Goal: Task Accomplishment & Management: Complete application form

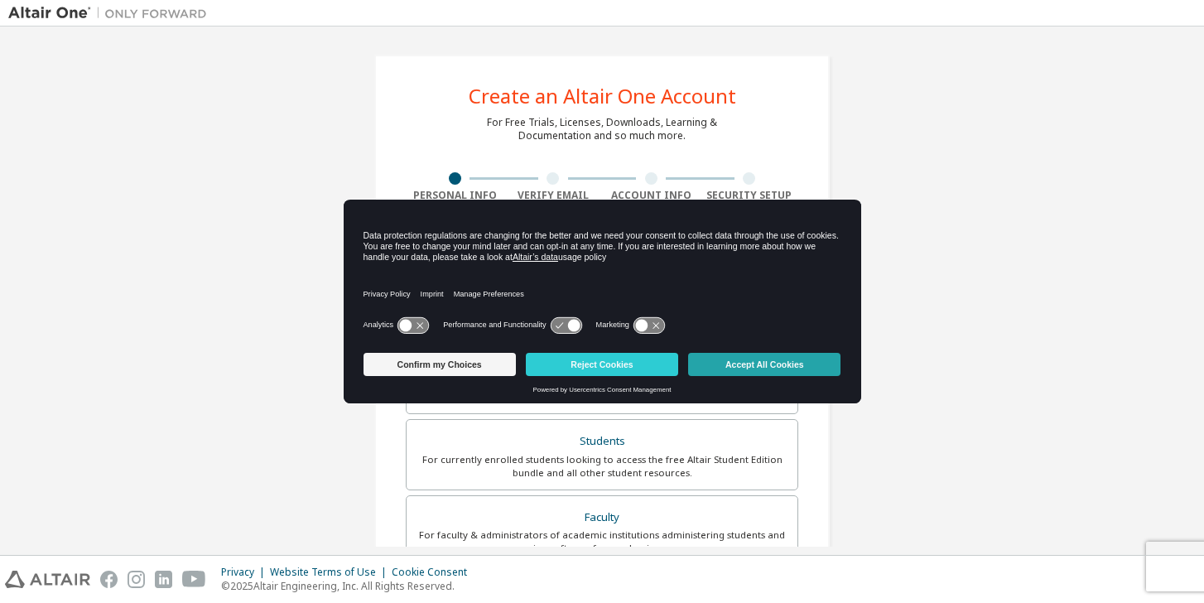
click at [743, 366] on button "Accept All Cookies" at bounding box center [764, 364] width 152 height 23
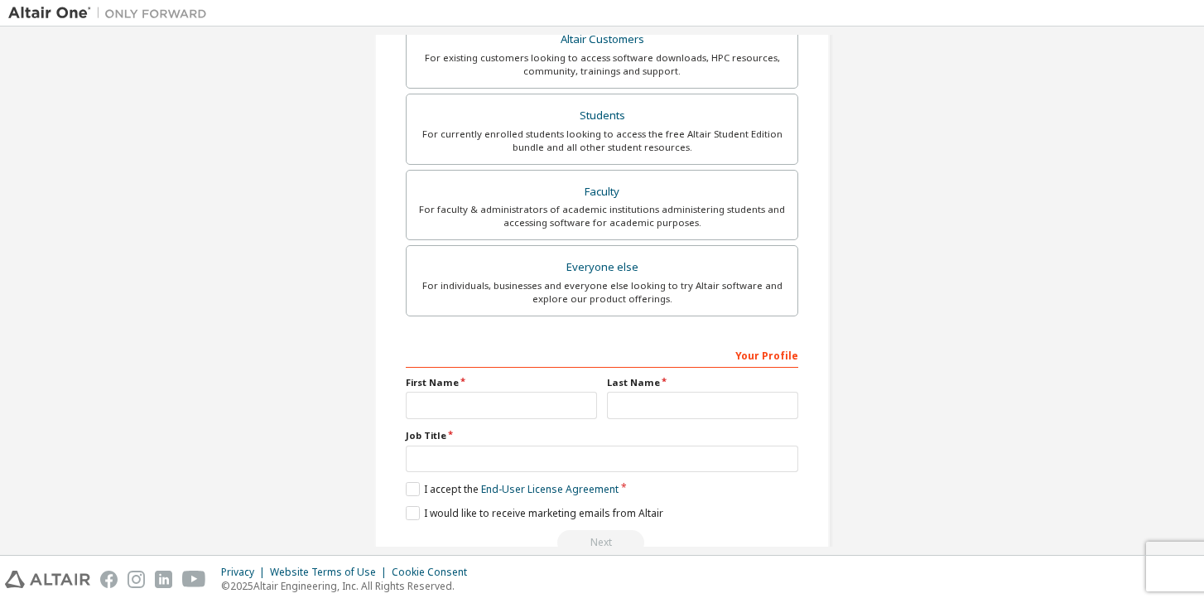
scroll to position [335, 0]
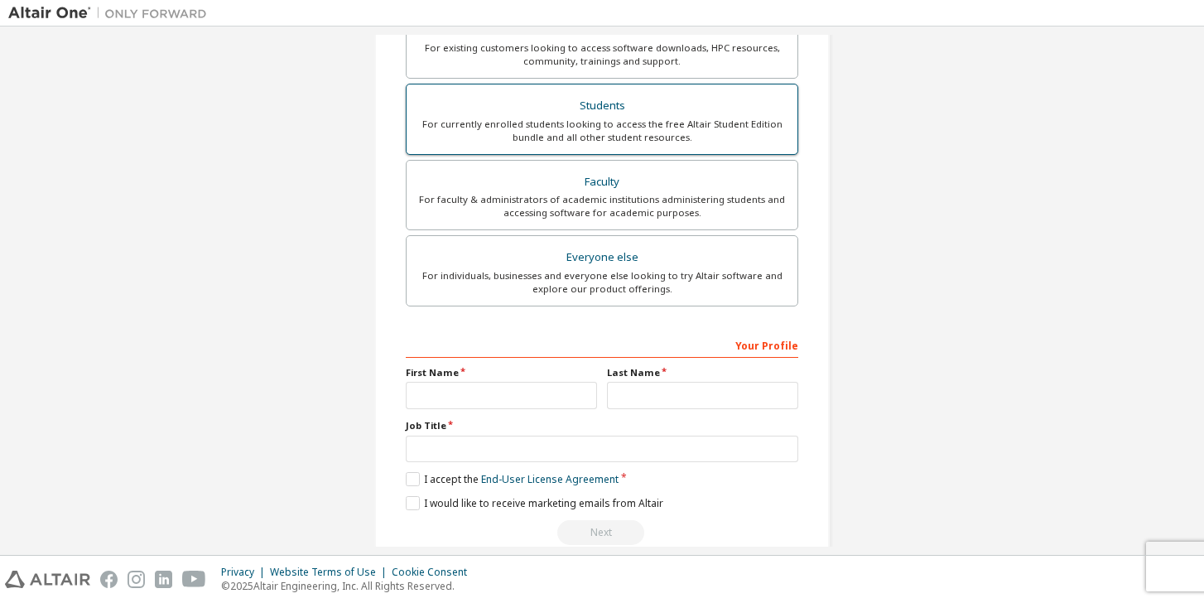
type input "**********"
click at [668, 113] on div "Students" at bounding box center [602, 105] width 371 height 23
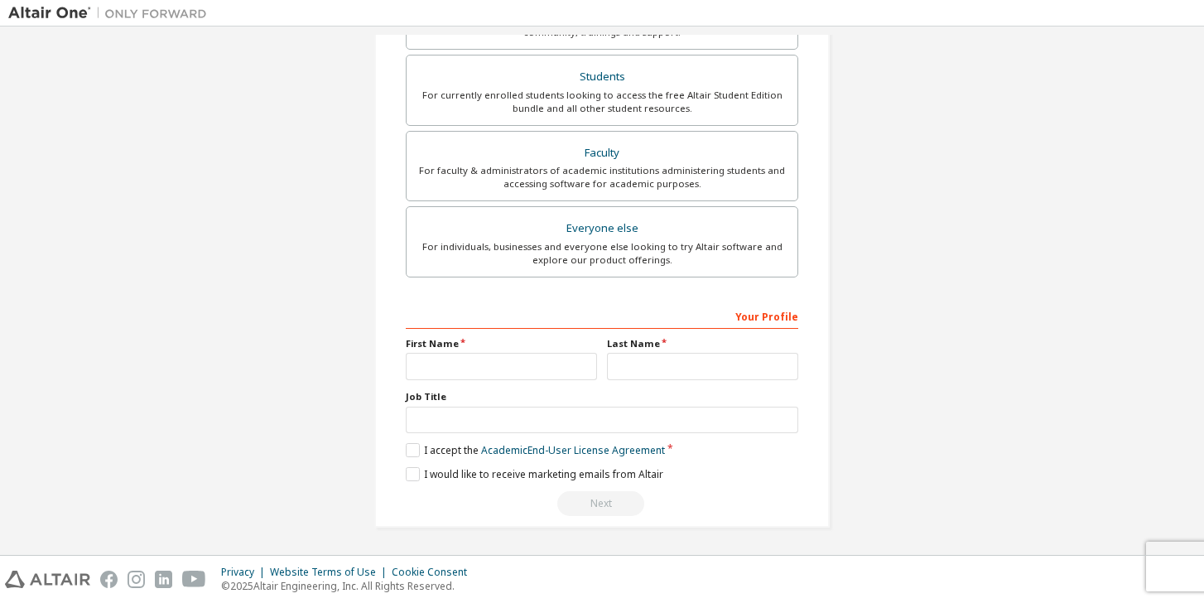
scroll to position [364, 0]
type input "**********"
click at [414, 451] on label "I accept the Academic End-User License Agreement" at bounding box center [535, 451] width 259 height 14
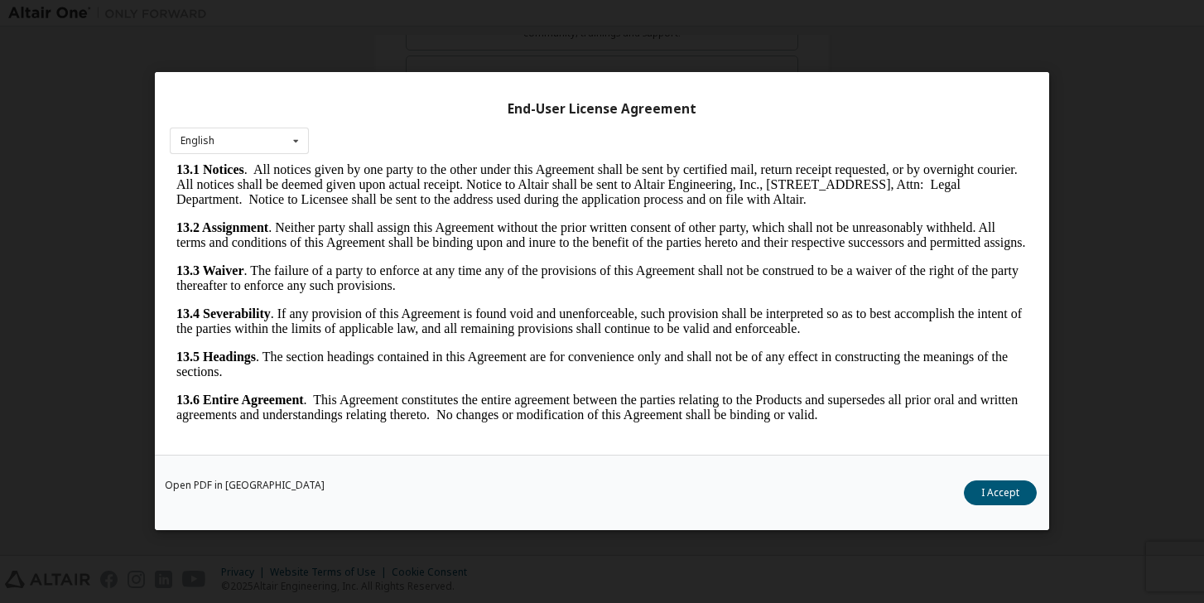
scroll to position [26, 0]
click at [1004, 489] on button "I Accept" at bounding box center [1000, 493] width 73 height 25
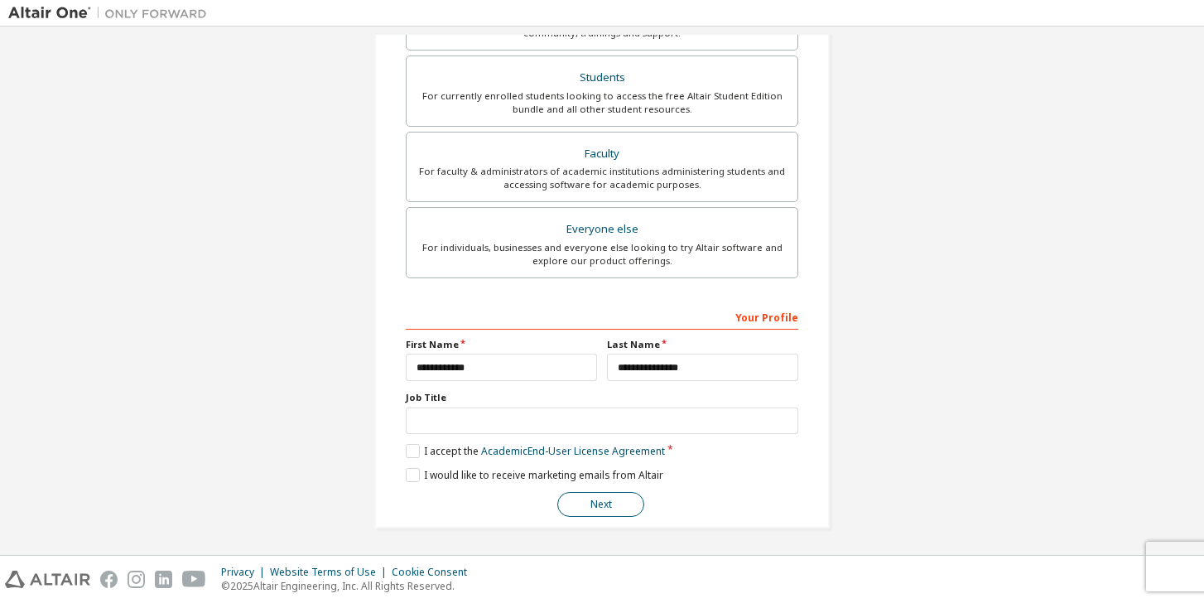
click at [590, 497] on button "Next" at bounding box center [600, 504] width 87 height 25
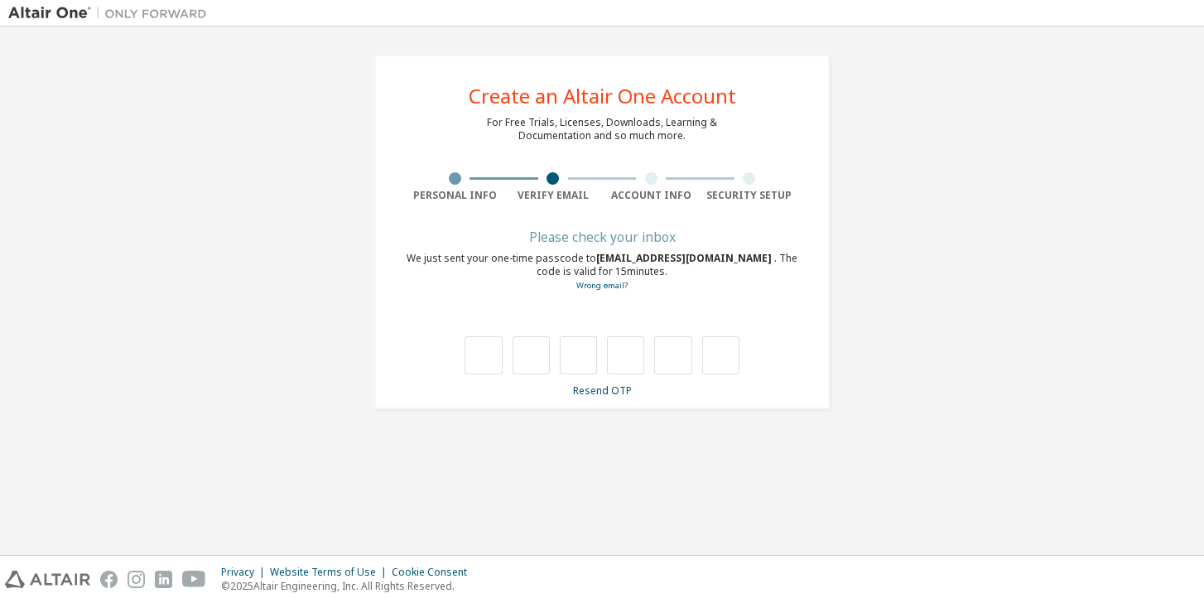
scroll to position [0, 0]
type input "*"
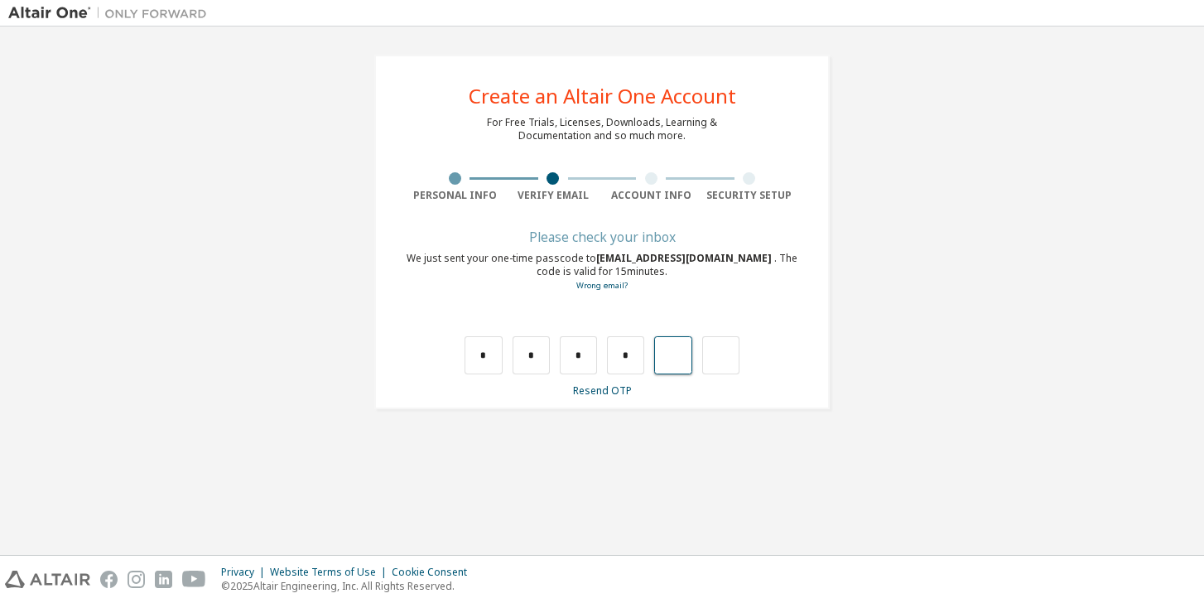
type input "*"
